Goal: Check status: Check status

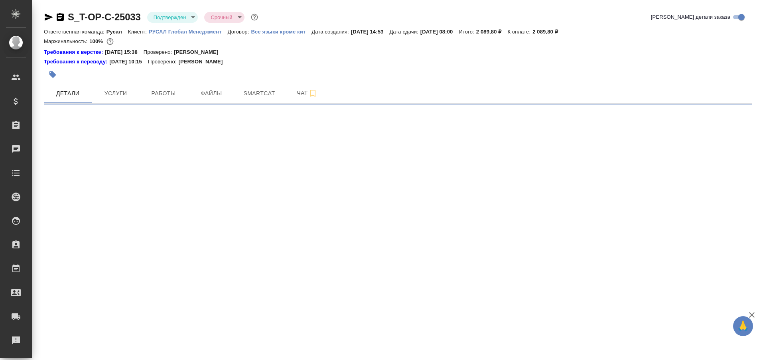
select select "RU"
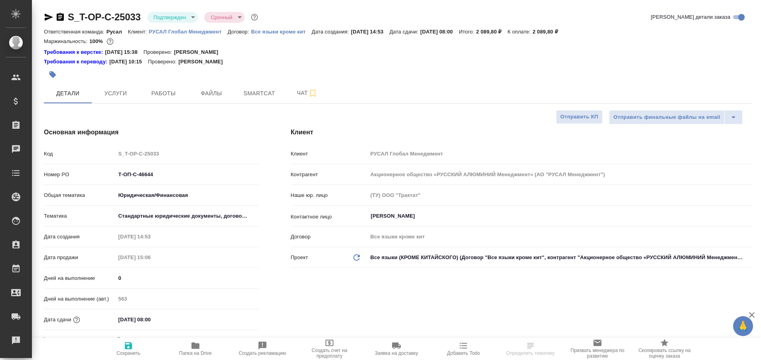
type textarea "x"
type input "[PERSON_NAME]"
click at [195, 346] on icon "button" at bounding box center [195, 346] width 8 height 6
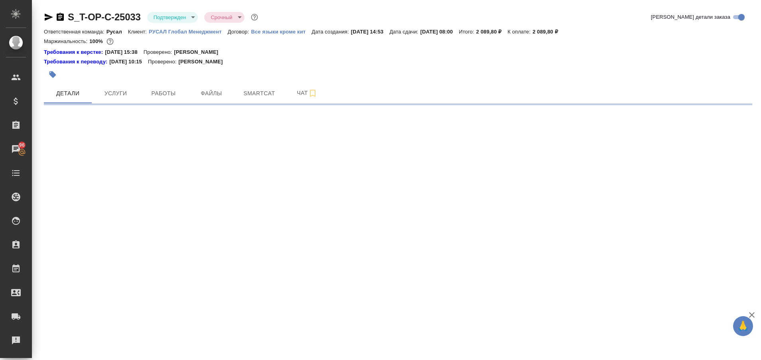
select select "RU"
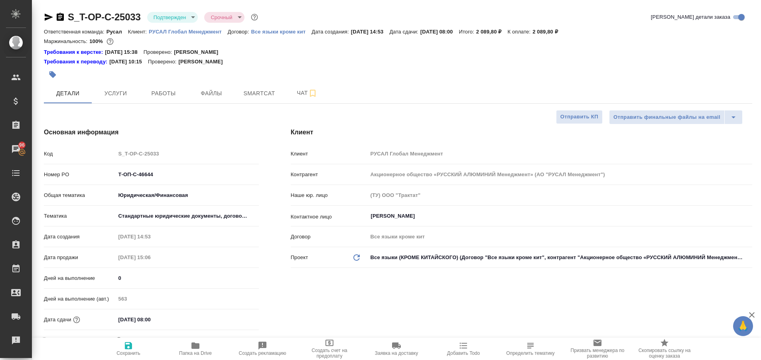
type textarea "x"
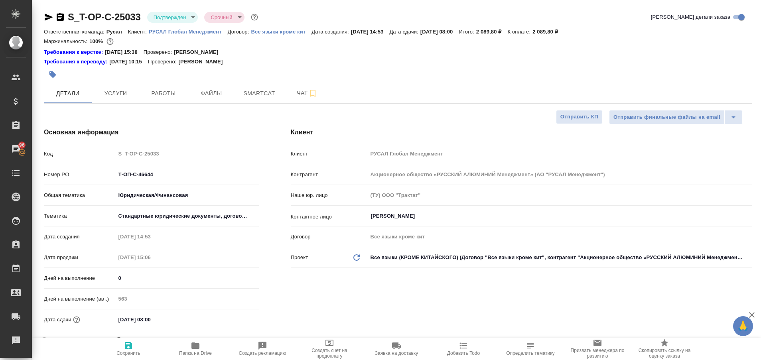
type textarea "x"
click at [161, 91] on span "Работы" at bounding box center [163, 94] width 38 height 10
